Goal: Task Accomplishment & Management: Use online tool/utility

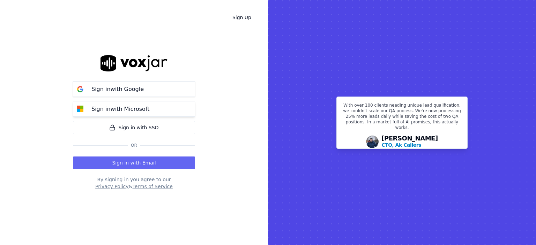
click at [119, 107] on p "Sign in with Microsoft" at bounding box center [120, 109] width 58 height 8
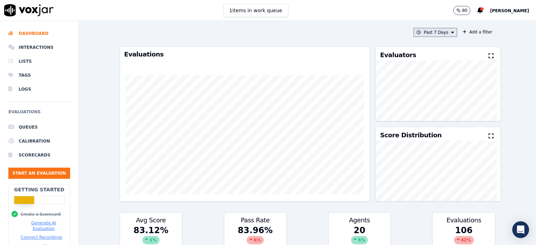
click at [433, 29] on button "Past 7 Days" at bounding box center [435, 32] width 43 height 9
click at [425, 54] on div "Today" at bounding box center [432, 54] width 14 height 6
click at [441, 118] on button "Add" at bounding box center [447, 112] width 14 height 11
click at [431, 28] on button "Today" at bounding box center [440, 32] width 33 height 9
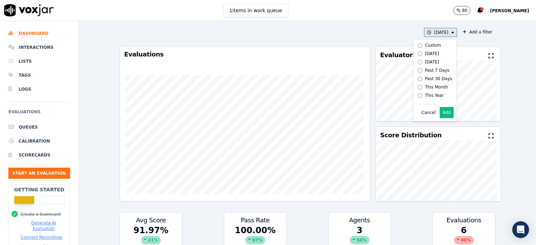
click at [425, 69] on div "Past 7 Days" at bounding box center [437, 71] width 24 height 6
click at [440, 117] on button "Add" at bounding box center [447, 112] width 14 height 11
